Goal: Answer question/provide support: Share knowledge or assist other users

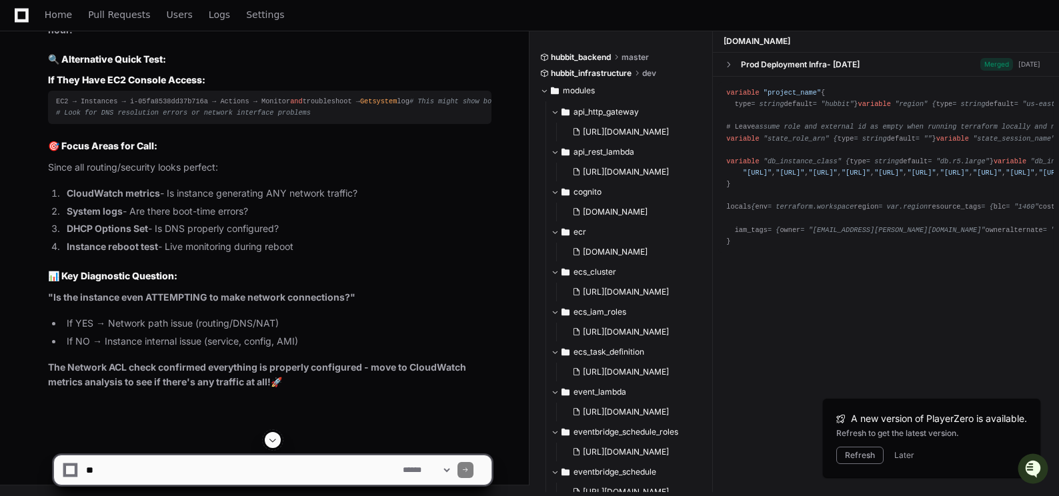
scroll to position [116746, 0]
click at [111, 472] on textarea at bounding box center [241, 470] width 317 height 29
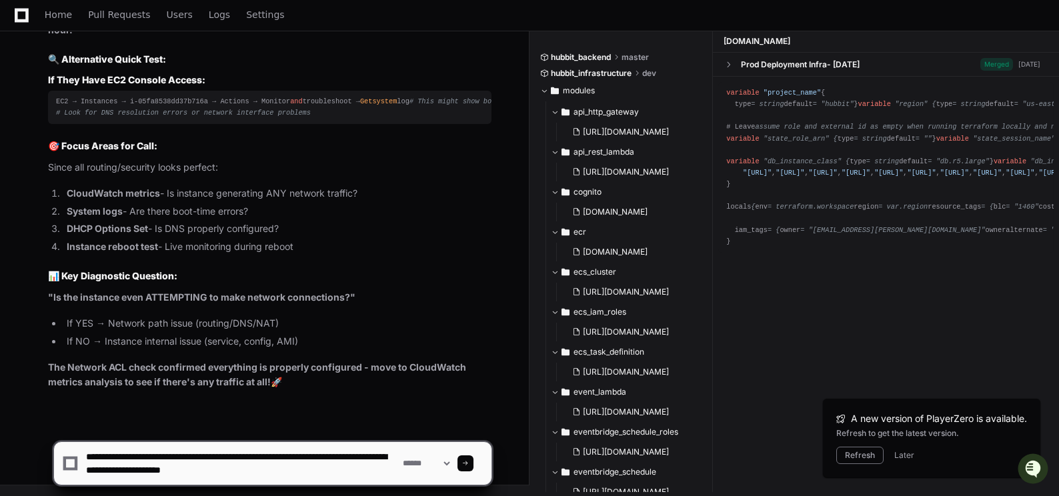
click at [182, 472] on textarea at bounding box center [241, 463] width 317 height 43
click at [315, 470] on textarea at bounding box center [241, 463] width 317 height 43
type textarea "**********"
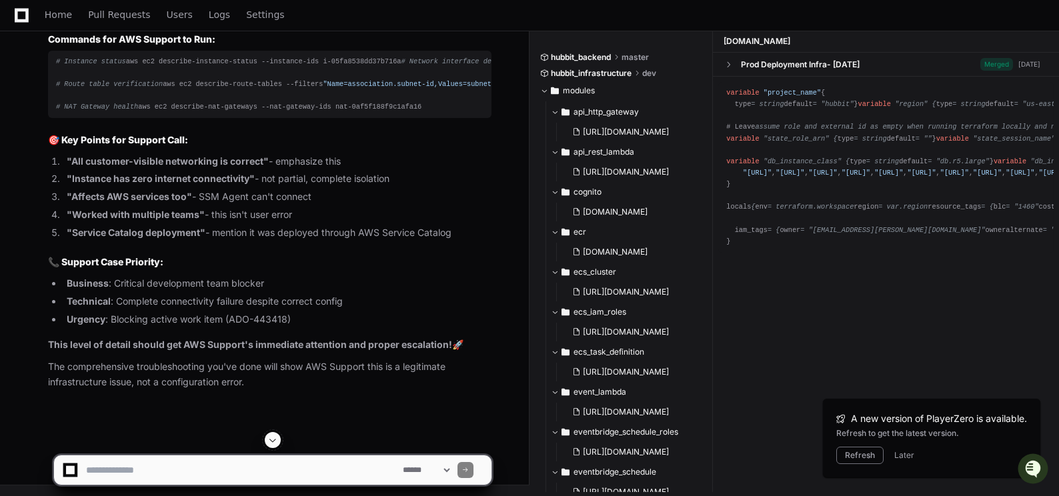
scroll to position [117192, 0]
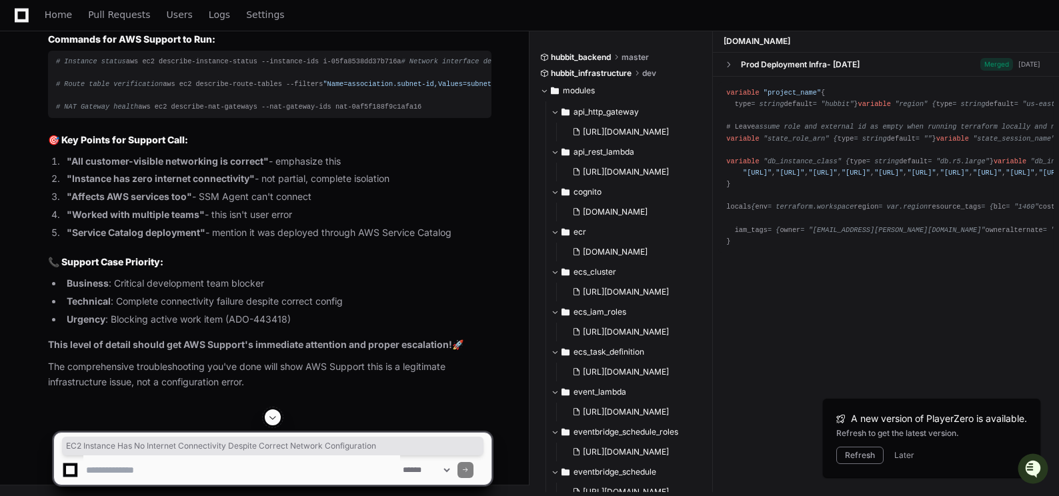
drag, startPoint x: 88, startPoint y: 200, endPoint x: 452, endPoint y: 206, distance: 364.3
copy p "EC2 Instance Has No Internet Connectivity Despite Correct Network Configuration"
drag, startPoint x: 91, startPoint y: 227, endPoint x: 340, endPoint y: 221, distance: 249.6
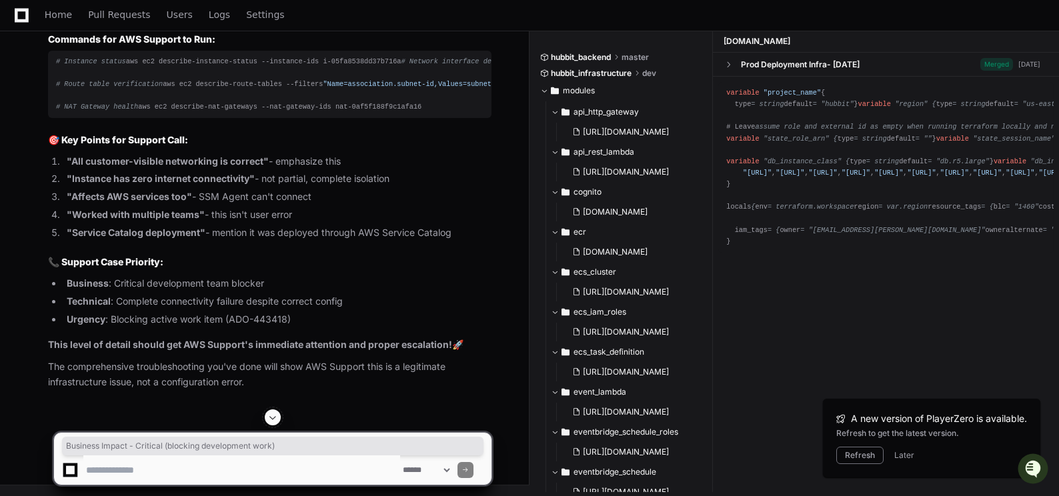
copy p "Business Impact - Critical (blocking development work)"
drag, startPoint x: 48, startPoint y: 250, endPoint x: 344, endPoint y: 254, distance: 296.2
copy p "Services Affected : EC2, VPC, Systems Manager, NAT Gateway"
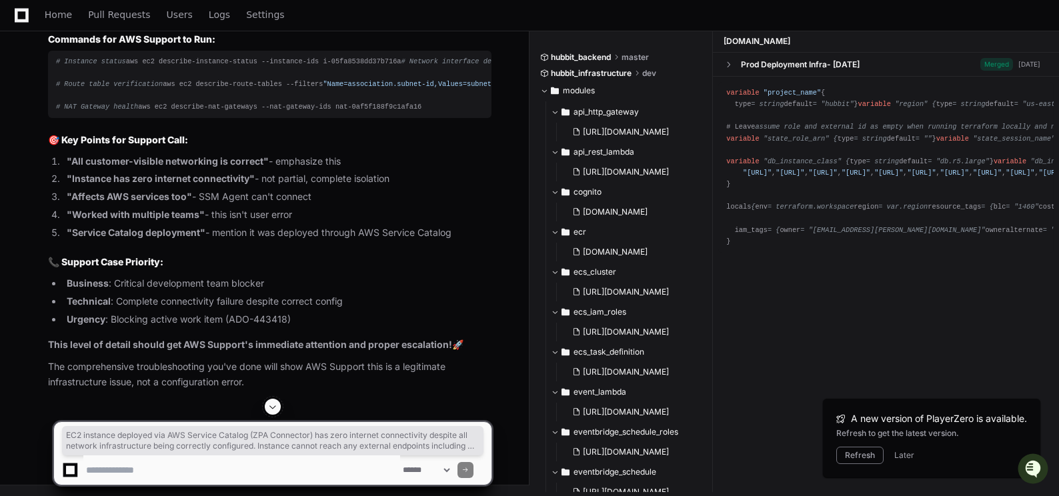
drag, startPoint x: 49, startPoint y: 281, endPoint x: 472, endPoint y: 316, distance: 424.4
copy p "EC2 instance deployed via AWS Service Catalog (ZPA Connector) has zero internet…"
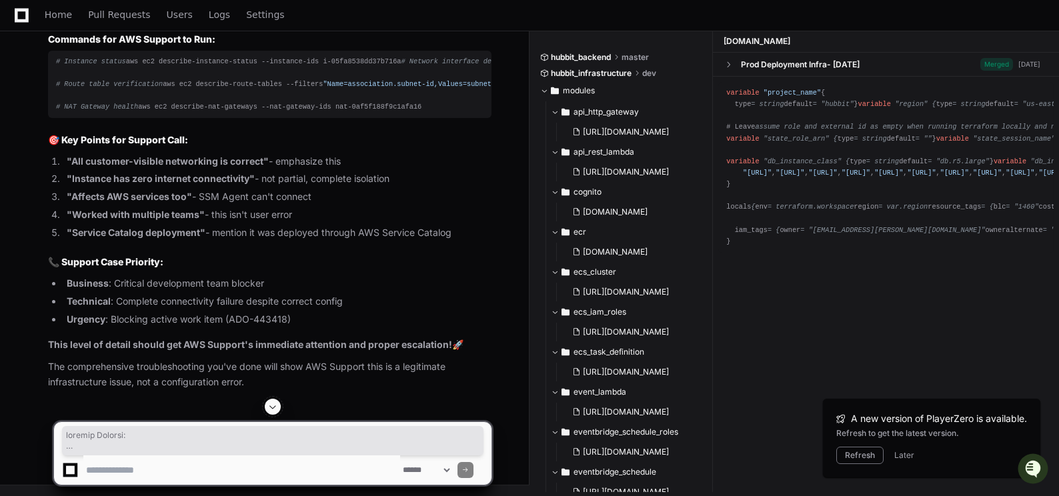
scroll to position [117992, 0]
drag, startPoint x: 51, startPoint y: 268, endPoint x: 232, endPoint y: 237, distance: 184.1
drag, startPoint x: 31, startPoint y: 115, endPoint x: 64, endPoint y: 119, distance: 33.6
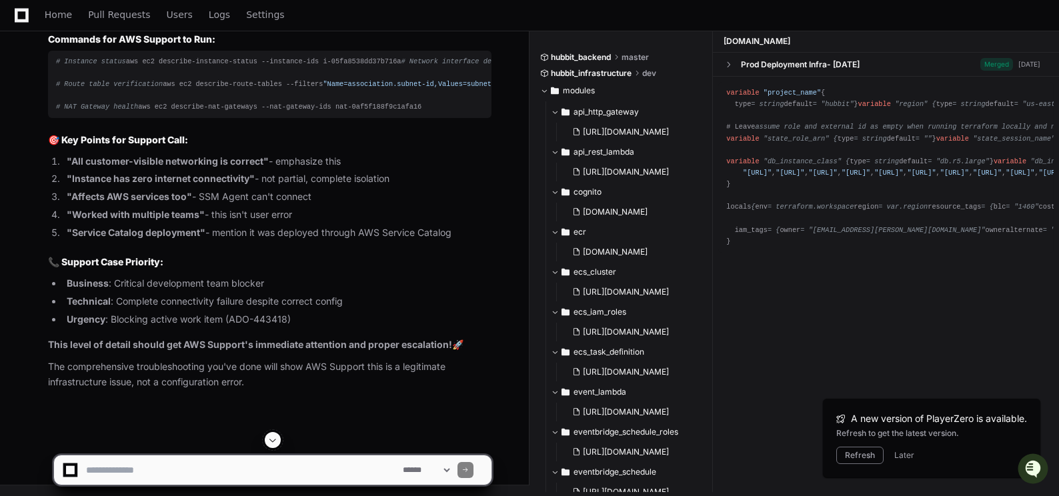
scroll to position [117392, 0]
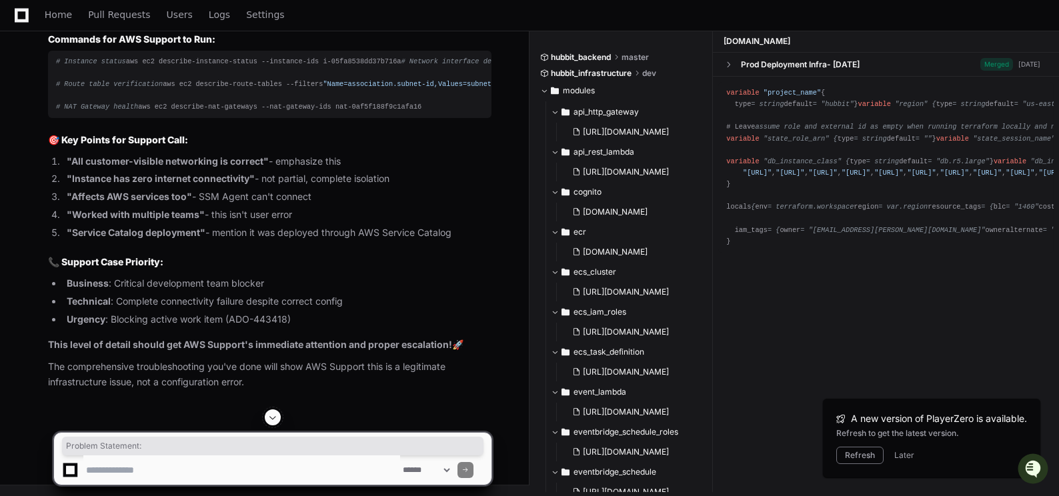
drag, startPoint x: 48, startPoint y: 70, endPoint x: 142, endPoint y: 69, distance: 94.1
copy p "Problem Statement :"
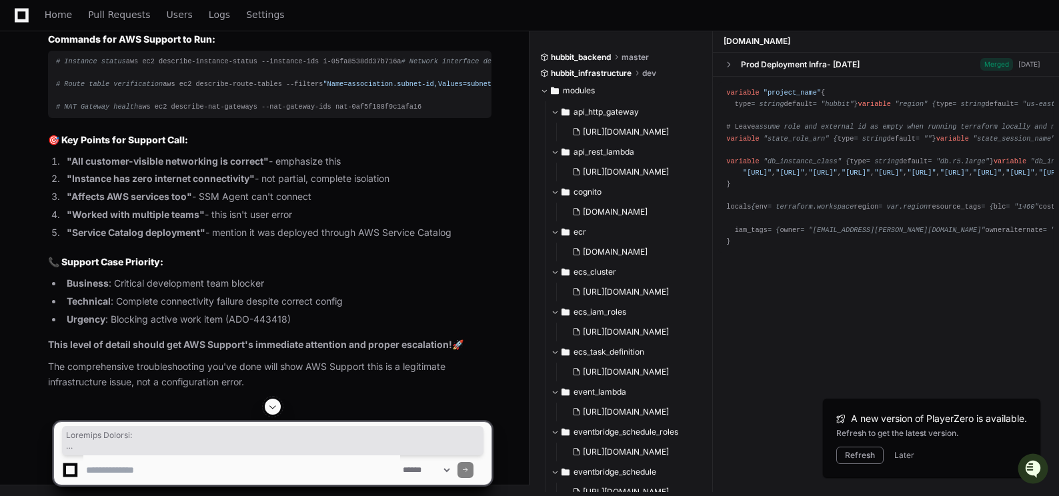
scroll to position [118126, 0]
drag, startPoint x: 48, startPoint y: 211, endPoint x: 117, endPoint y: 128, distance: 107.5
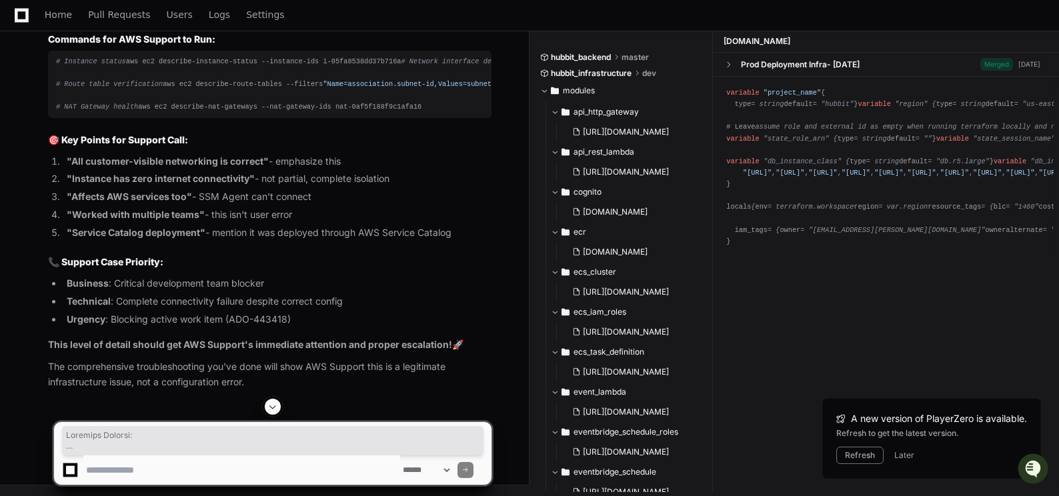
scroll to position [118078, 0]
drag, startPoint x: 47, startPoint y: 118, endPoint x: 192, endPoint y: 244, distance: 192.0
copy article "Loremips Dolorsi : Ametcons AD : e-82se1491do39e476t Incididu Utla : e3.dolore …"
click at [189, 113] on div "# Instance status aws ec2 describe-instance-status --instance-ids i-05fa8538dd3…" at bounding box center [270, 84] width 428 height 57
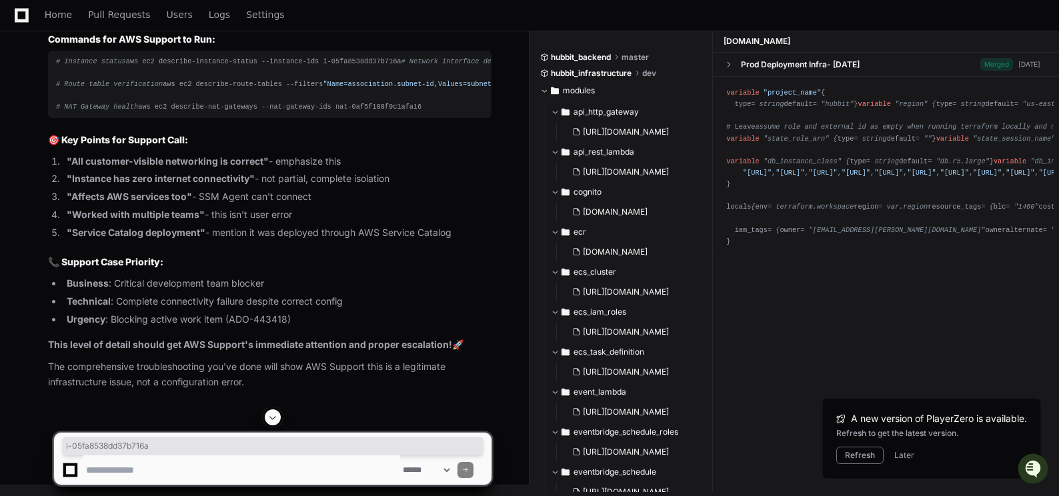
drag, startPoint x: 237, startPoint y: 339, endPoint x: 310, endPoint y: 335, distance: 72.2
click at [310, 113] on div "# Instance status aws ec2 describe-instance-status --instance-ids i-05fa8538dd3…" at bounding box center [270, 84] width 428 height 57
copy div "i-05fa8538dd37b716a"
click at [274, 418] on span at bounding box center [273, 417] width 11 height 11
